Goal: Task Accomplishment & Management: Manage account settings

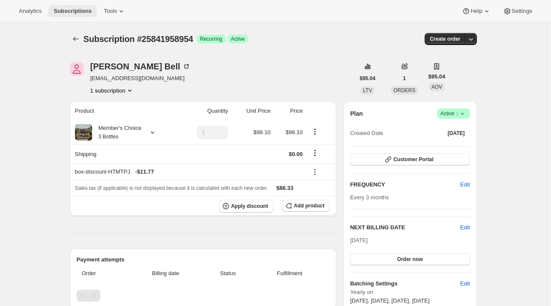
click at [75, 11] on span "Subscriptions" at bounding box center [73, 11] width 38 height 7
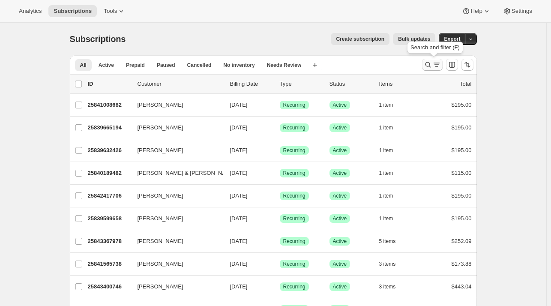
click at [434, 64] on icon "Search and filter results" at bounding box center [436, 64] width 9 height 9
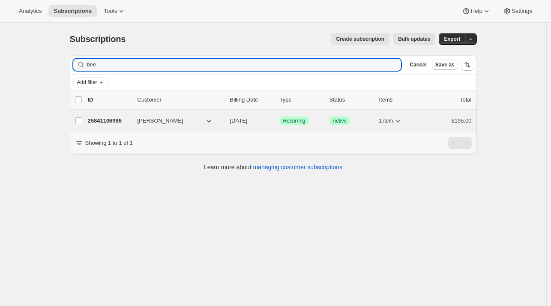
type input "bee"
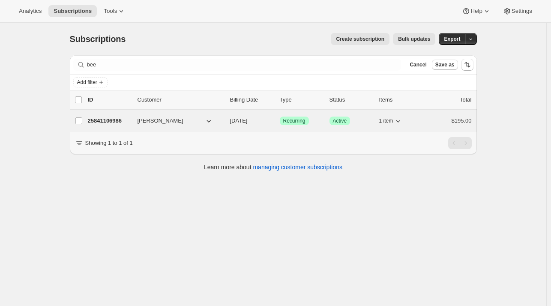
click at [275, 121] on div "25841106986 [PERSON_NAME] [DATE] Success Recurring Success Active 1 item $195.00" at bounding box center [280, 121] width 384 height 12
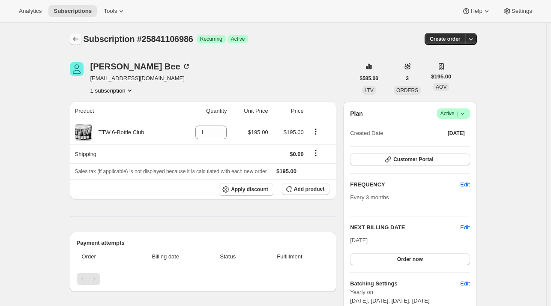
click at [78, 40] on icon "Subscriptions" at bounding box center [76, 39] width 9 height 9
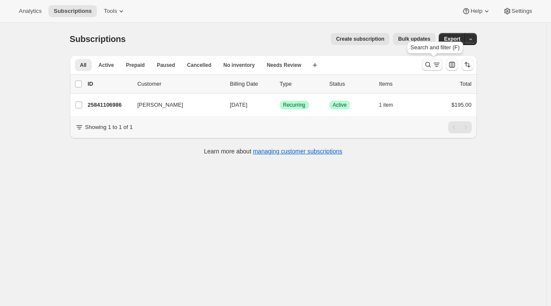
click at [438, 67] on icon "Search and filter results" at bounding box center [436, 64] width 9 height 9
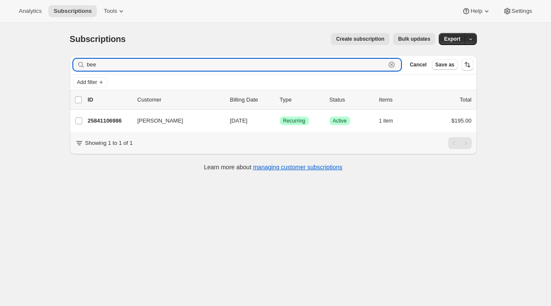
click at [396, 64] on icon "button" at bounding box center [391, 64] width 9 height 9
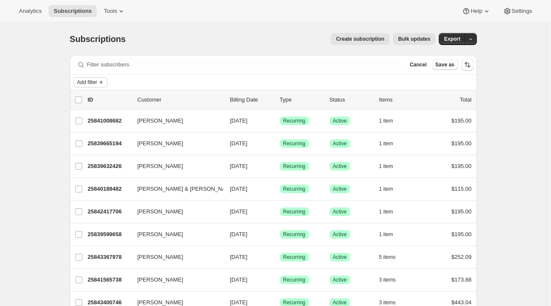
click at [103, 82] on icon "Add filter" at bounding box center [100, 82] width 3 height 3
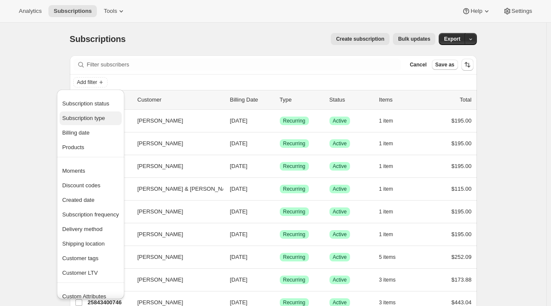
click at [88, 123] on button "Subscription type" at bounding box center [91, 118] width 62 height 14
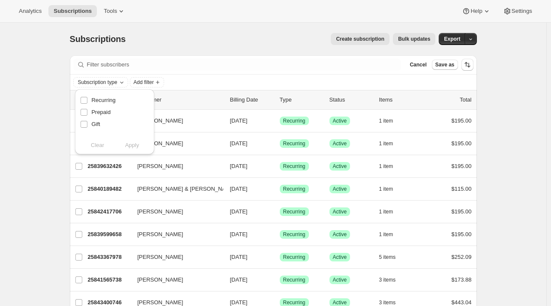
click at [165, 38] on div "Create subscription Bulk updates" at bounding box center [286, 39] width 300 height 12
click at [100, 82] on button "Add filter" at bounding box center [90, 82] width 34 height 10
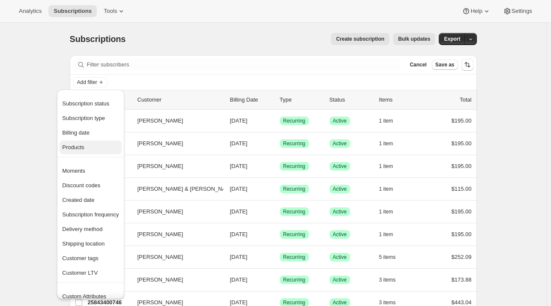
click at [81, 150] on span "Products" at bounding box center [73, 147] width 22 height 6
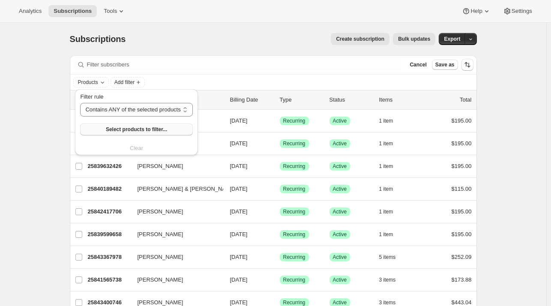
click at [138, 131] on span "Select products to filter..." at bounding box center [136, 129] width 61 height 7
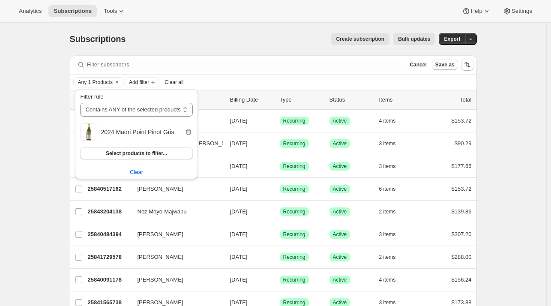
click at [516, 187] on div "Subscriptions. This page is ready Subscriptions Create subscription Bulk update…" at bounding box center [273, 283] width 547 height 521
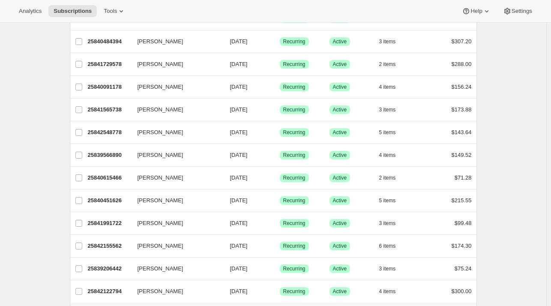
scroll to position [242, 0]
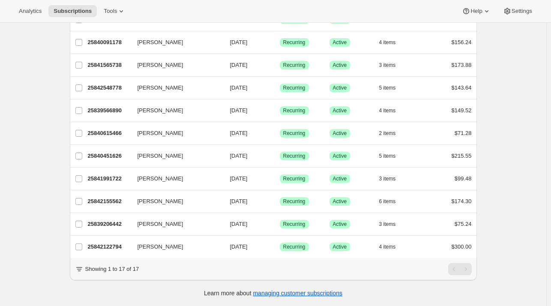
click at [516, 187] on div "Subscriptions. This page is ready Subscriptions Create subscription Bulk update…" at bounding box center [273, 45] width 547 height 521
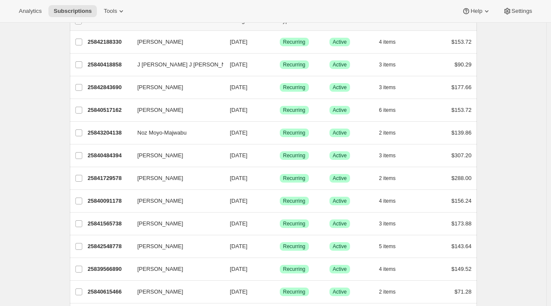
scroll to position [0, 0]
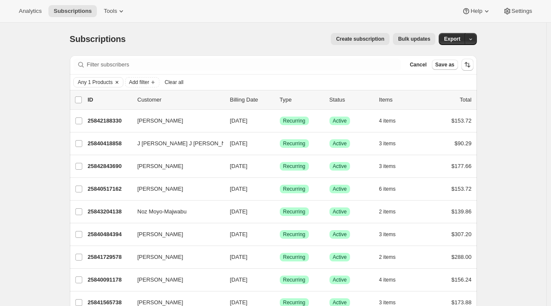
click at [117, 81] on icon "Clear" at bounding box center [117, 82] width 7 height 7
click at [102, 83] on icon "Add filter" at bounding box center [101, 82] width 7 height 7
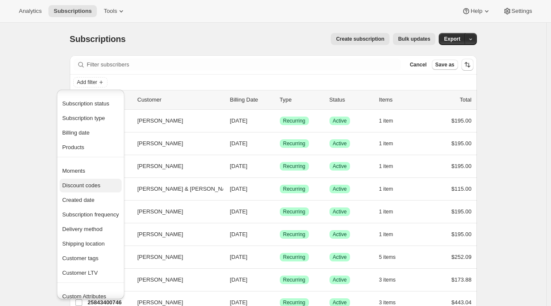
scroll to position [2, 0]
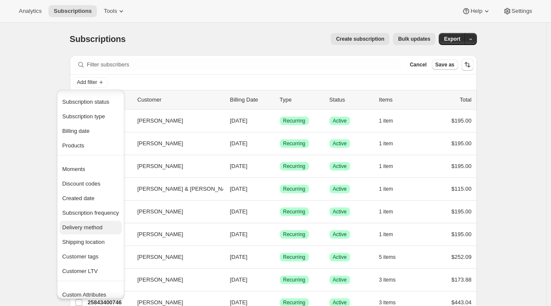
click at [95, 227] on span "Delivery method" at bounding box center [82, 227] width 40 height 6
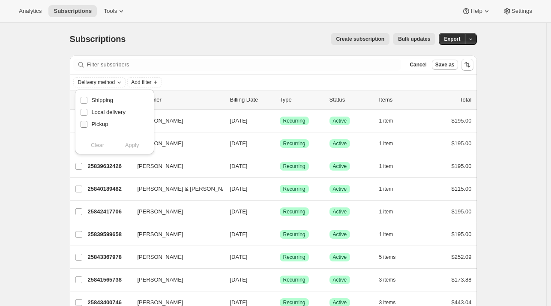
click at [86, 124] on input "Pickup" at bounding box center [84, 124] width 7 height 7
checkbox input "true"
click at [130, 145] on span "Apply" at bounding box center [132, 145] width 14 height 9
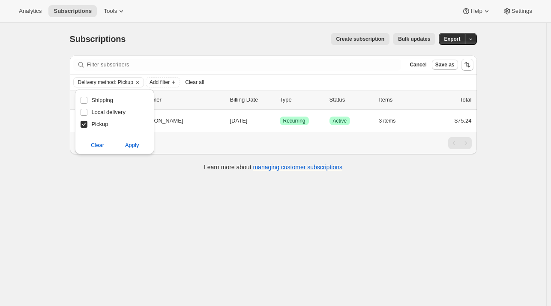
click at [486, 180] on div "Subscriptions. This page is ready Subscriptions Create subscription Bulk update…" at bounding box center [274, 101] width 428 height 157
click at [139, 83] on icon "Clear" at bounding box center [137, 82] width 7 height 7
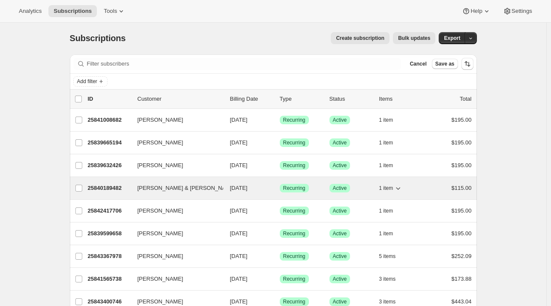
scroll to position [0, 0]
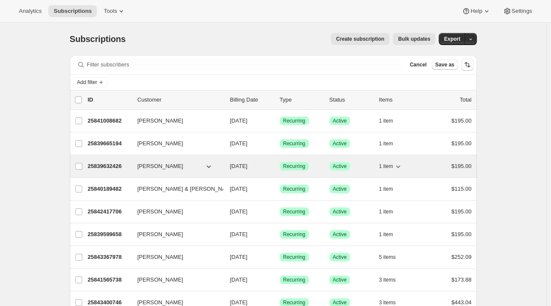
click at [152, 165] on span "[PERSON_NAME]" at bounding box center [161, 166] width 46 height 9
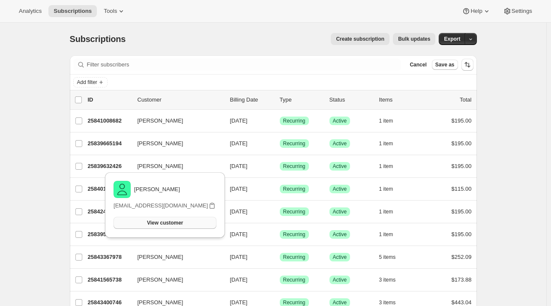
click at [153, 222] on span "View customer" at bounding box center [165, 222] width 36 height 7
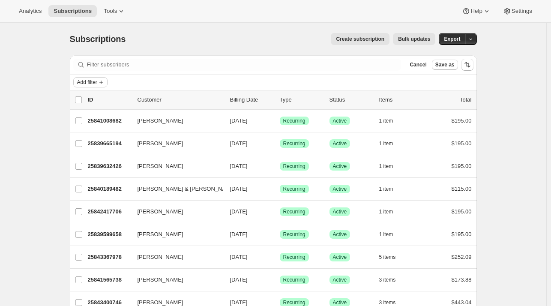
click at [97, 81] on span "Add filter" at bounding box center [87, 82] width 20 height 7
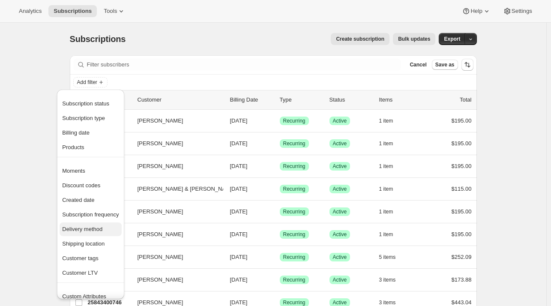
click at [93, 231] on span "Delivery method" at bounding box center [82, 229] width 40 height 6
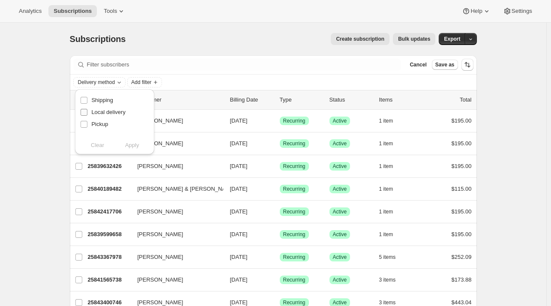
click at [84, 111] on input "Local delivery" at bounding box center [84, 112] width 7 height 7
click at [127, 147] on span "Apply" at bounding box center [132, 145] width 14 height 9
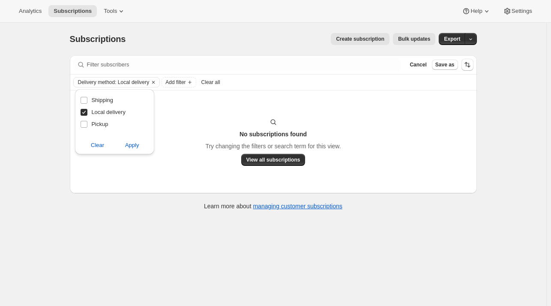
click at [82, 113] on input "Local delivery" at bounding box center [84, 112] width 7 height 7
checkbox input "false"
click at [85, 98] on input "Shipping" at bounding box center [84, 100] width 7 height 7
checkbox input "true"
click at [130, 143] on span "Apply" at bounding box center [132, 145] width 14 height 9
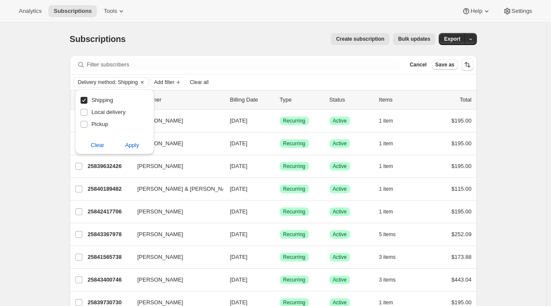
click at [143, 82] on icon "Clear" at bounding box center [142, 82] width 3 height 3
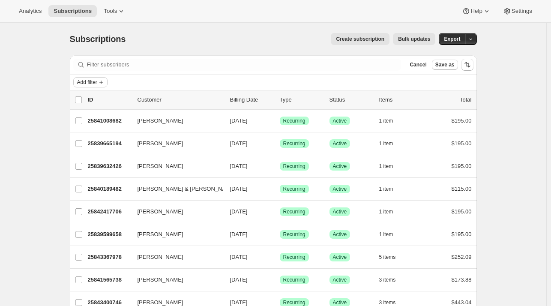
click at [97, 82] on span "Add filter" at bounding box center [87, 82] width 20 height 7
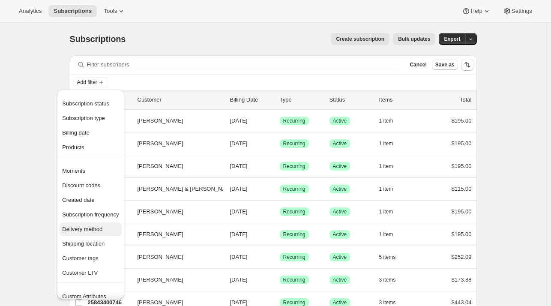
click at [91, 231] on span "Delivery method" at bounding box center [82, 229] width 40 height 6
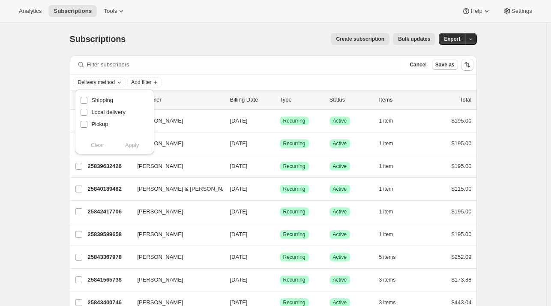
click at [84, 123] on input "Pickup" at bounding box center [84, 124] width 7 height 7
checkbox input "true"
click at [130, 147] on span "Apply" at bounding box center [132, 145] width 14 height 9
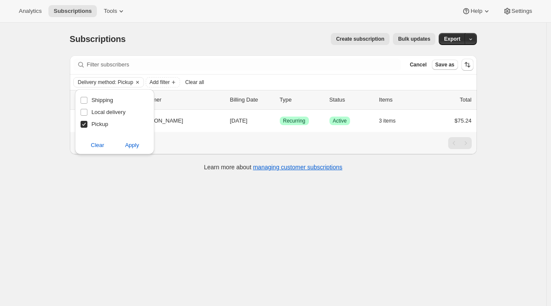
click at [495, 197] on div "Subscriptions. This page is ready Subscriptions Create subscription Bulk update…" at bounding box center [273, 176] width 547 height 306
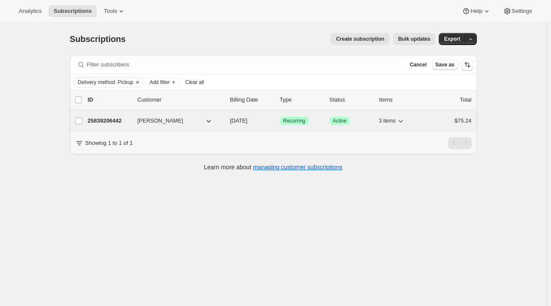
click at [261, 123] on p "[DATE]" at bounding box center [251, 121] width 43 height 9
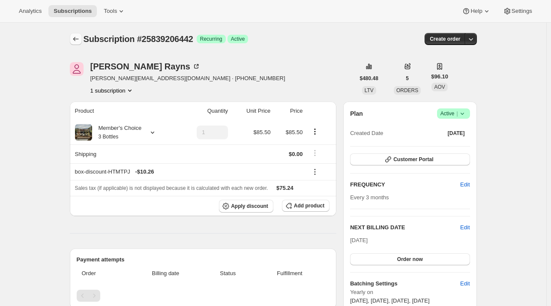
click at [75, 42] on icon "Subscriptions" at bounding box center [76, 39] width 9 height 9
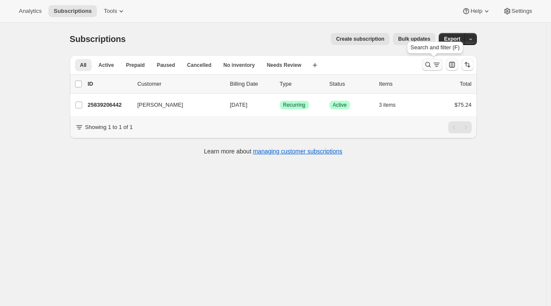
click at [432, 66] on icon "Search and filter results" at bounding box center [428, 64] width 9 height 9
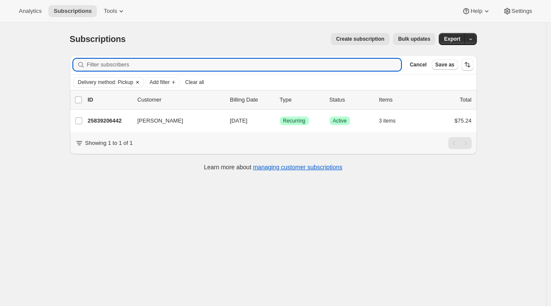
click at [137, 81] on icon "Clear" at bounding box center [137, 82] width 7 height 7
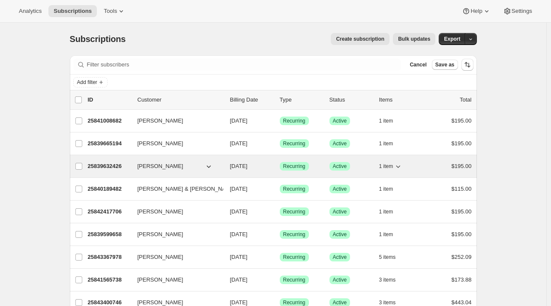
click at [159, 165] on span "[PERSON_NAME]" at bounding box center [161, 166] width 46 height 9
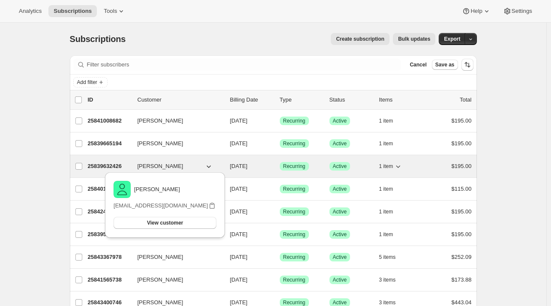
click at [97, 167] on p "25839632426" at bounding box center [109, 166] width 43 height 9
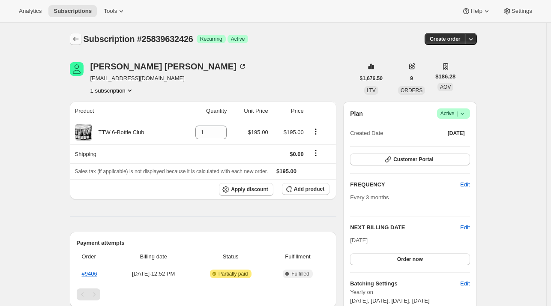
click at [78, 41] on icon "Subscriptions" at bounding box center [76, 39] width 9 height 9
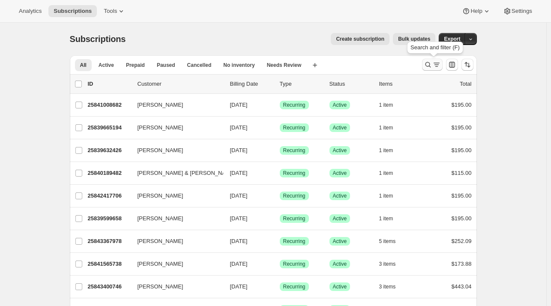
click at [429, 63] on icon "Search and filter results" at bounding box center [428, 64] width 9 height 9
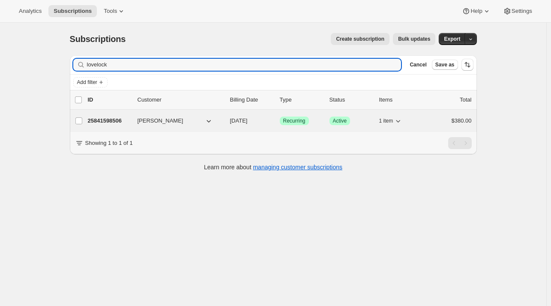
type input "lovelock"
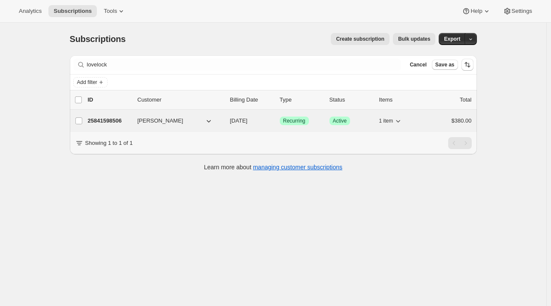
click at [158, 120] on span "[PERSON_NAME]" at bounding box center [161, 121] width 46 height 9
click at [104, 120] on p "25841598506" at bounding box center [109, 121] width 43 height 9
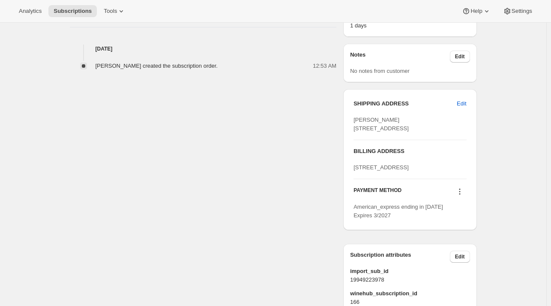
scroll to position [301, 0]
click at [466, 105] on span "Edit" at bounding box center [461, 103] width 9 height 9
select select "[GEOGRAPHIC_DATA]"
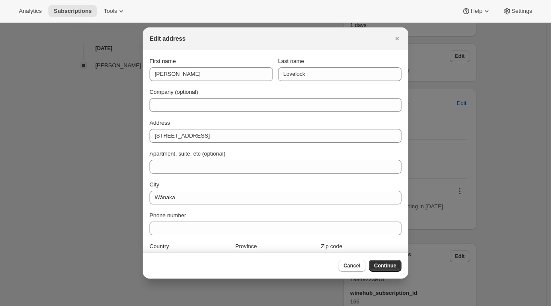
scroll to position [21, 0]
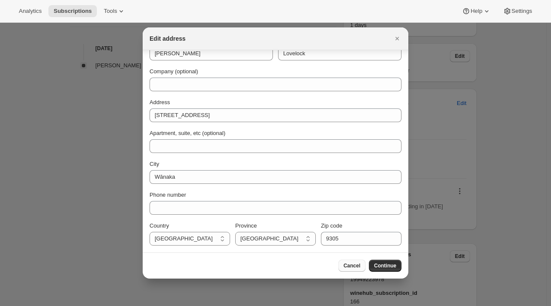
click at [356, 266] on span "Cancel" at bounding box center [352, 265] width 17 height 7
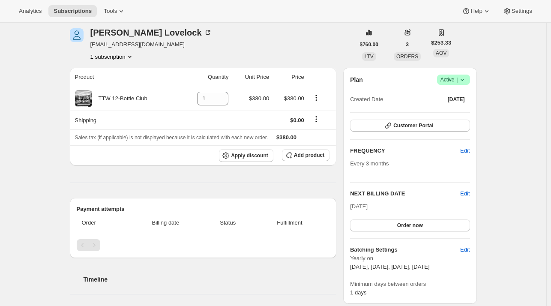
scroll to position [12, 0]
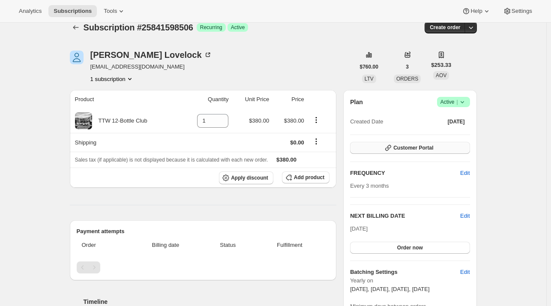
click at [429, 146] on span "Customer Portal" at bounding box center [413, 147] width 40 height 7
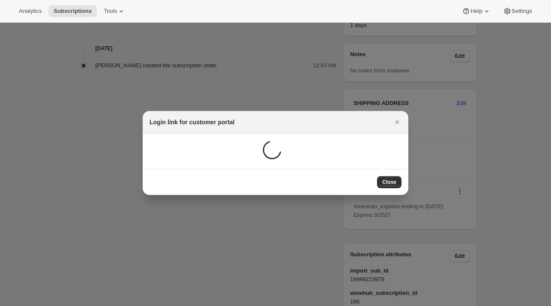
scroll to position [0, 0]
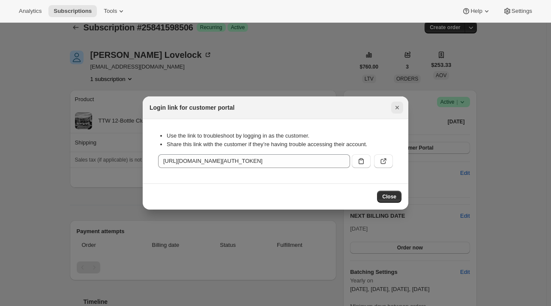
click at [396, 106] on icon "Close" at bounding box center [397, 107] width 9 height 9
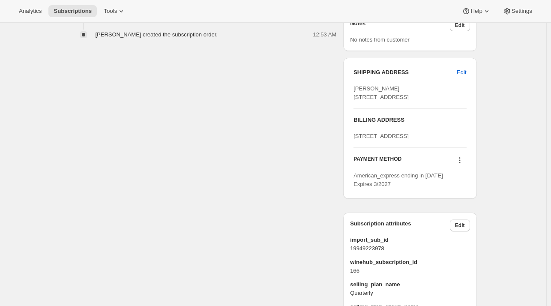
scroll to position [332, 0]
click at [462, 71] on span "Edit" at bounding box center [461, 73] width 9 height 9
select select "[GEOGRAPHIC_DATA]"
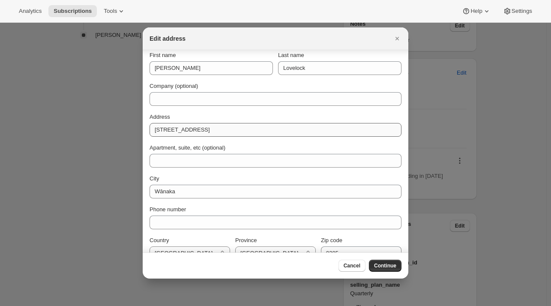
scroll to position [0, 0]
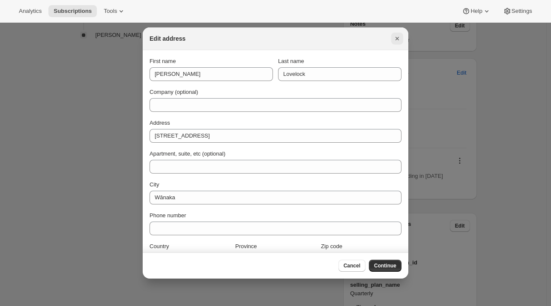
click at [401, 37] on button "Close" at bounding box center [397, 39] width 12 height 12
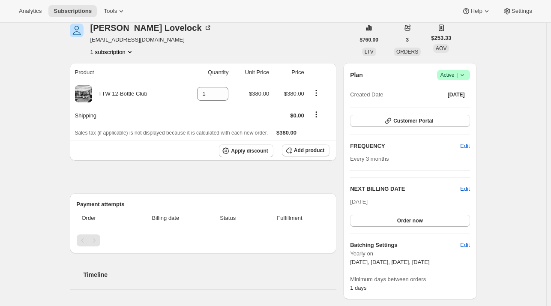
scroll to position [39, 0]
click at [467, 72] on icon at bounding box center [462, 74] width 9 height 9
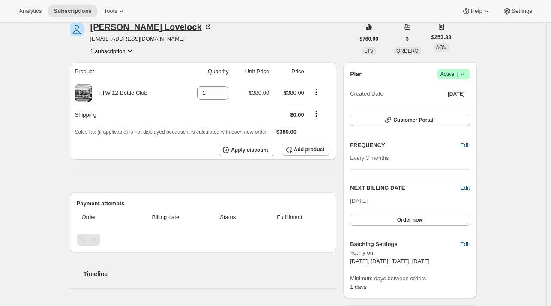
click at [204, 27] on icon at bounding box center [208, 27] width 9 height 9
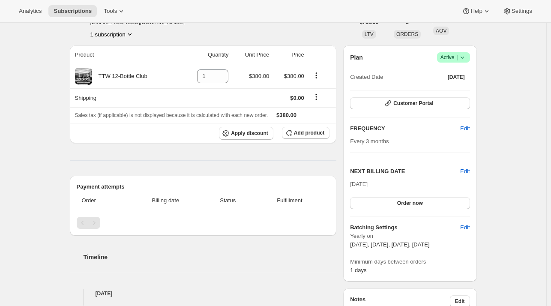
scroll to position [0, 0]
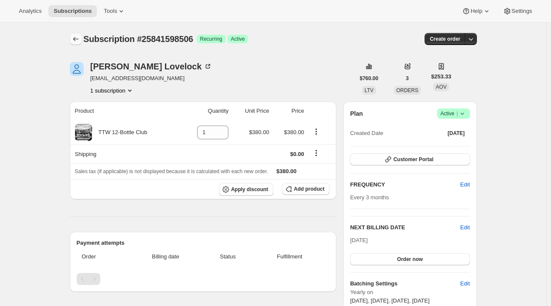
click at [76, 41] on icon "Subscriptions" at bounding box center [76, 39] width 9 height 9
